Goal: Information Seeking & Learning: Learn about a topic

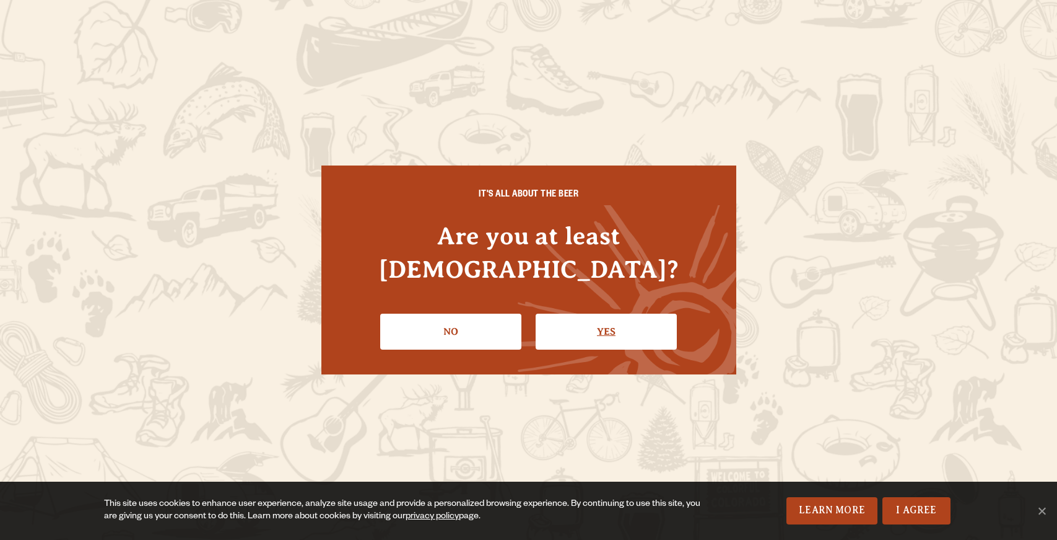
click at [618, 320] on link "Yes" at bounding box center [606, 331] width 141 height 36
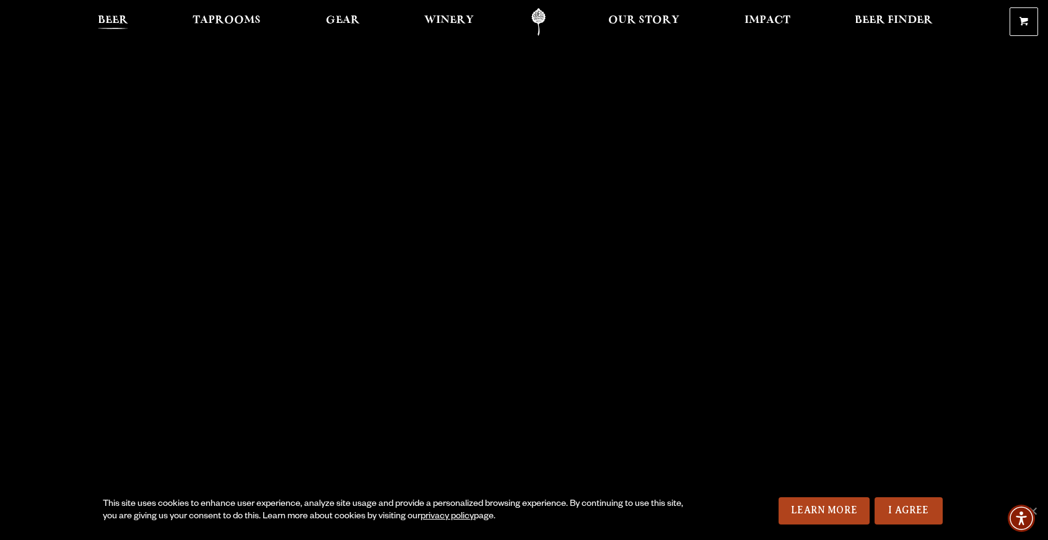
click at [116, 18] on span "Beer" at bounding box center [113, 20] width 30 height 10
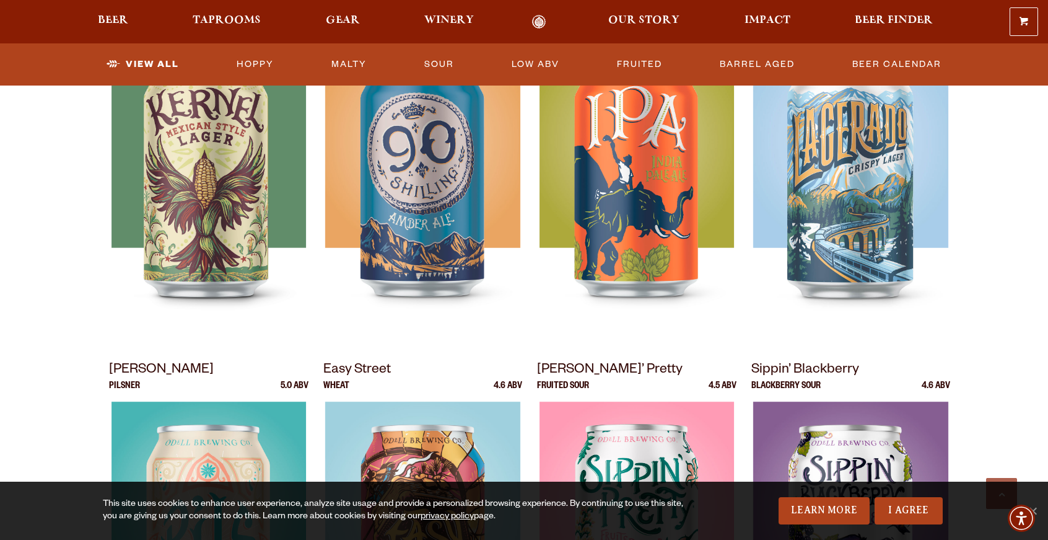
scroll to position [644, 0]
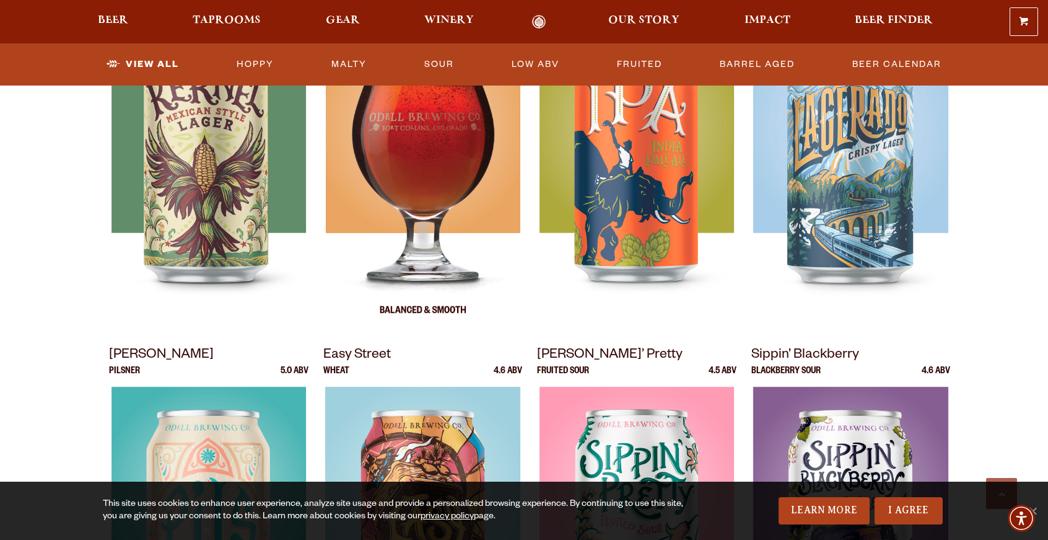
click at [406, 215] on img at bounding box center [422, 175] width 194 height 310
